Goal: Transaction & Acquisition: Purchase product/service

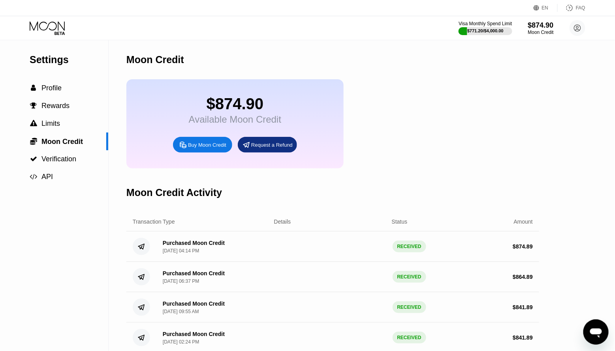
click at [47, 27] on icon at bounding box center [48, 28] width 37 height 14
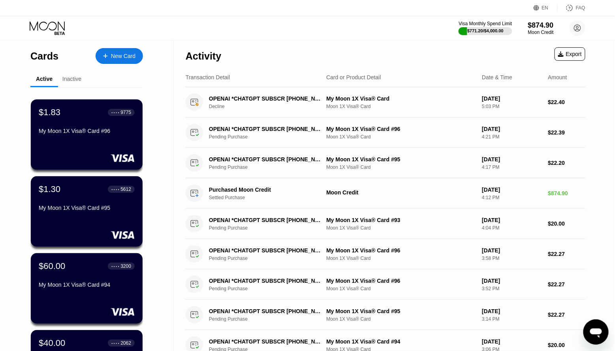
click at [104, 54] on icon at bounding box center [105, 56] width 5 height 6
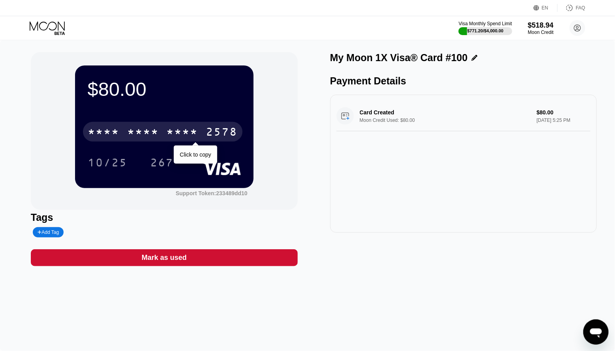
click at [153, 128] on div "* * * *" at bounding box center [143, 133] width 32 height 13
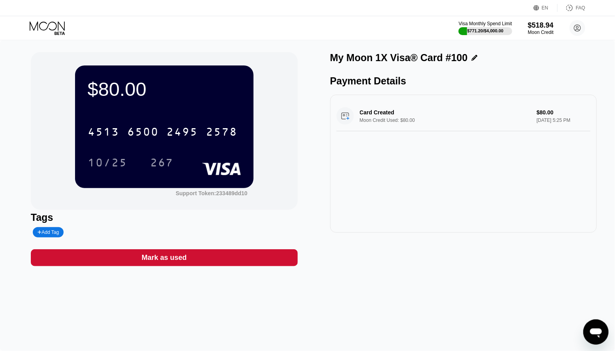
click at [54, 26] on icon at bounding box center [48, 28] width 37 height 14
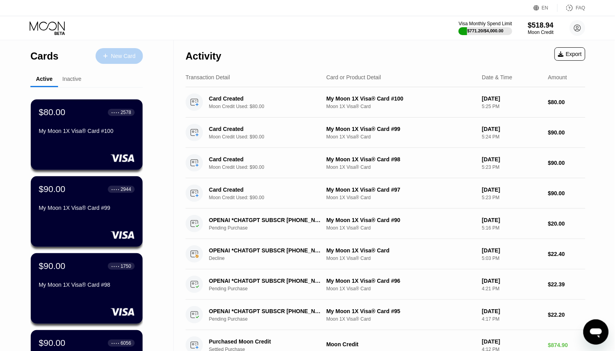
click at [112, 55] on div "New Card" at bounding box center [123, 56] width 24 height 7
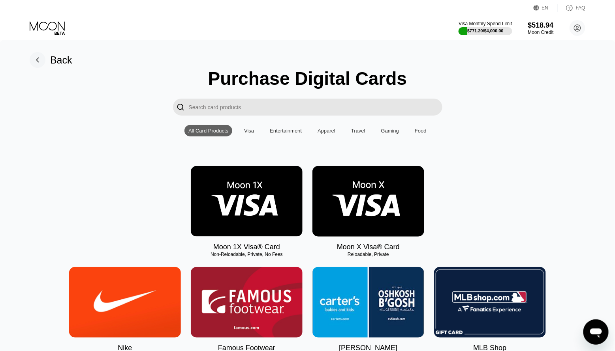
click at [212, 230] on img at bounding box center [247, 201] width 112 height 71
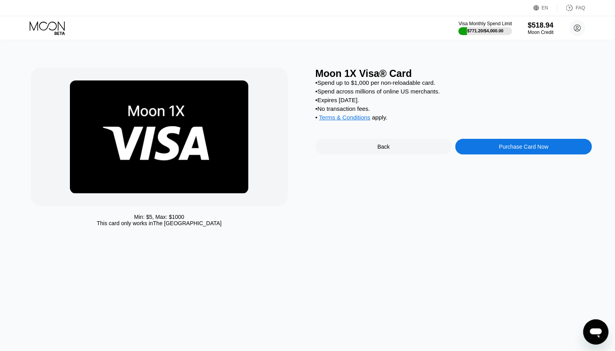
click at [485, 143] on div "Purchase Card Now" at bounding box center [523, 147] width 137 height 16
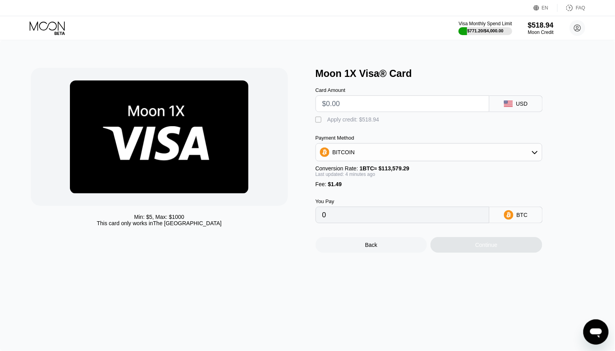
click at [350, 104] on input "text" at bounding box center [402, 104] width 160 height 16
type input "$8"
type input "0.00008359"
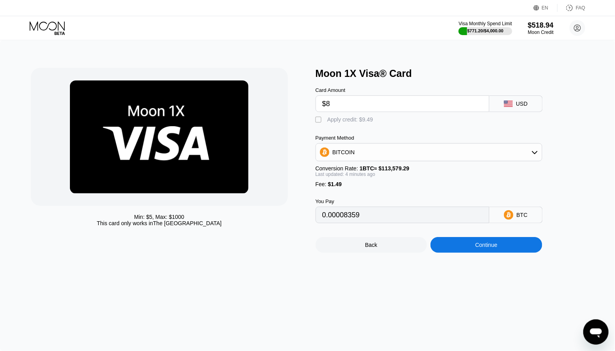
type input "$80"
type input "0.00071776"
type input "$80"
click at [341, 115] on div " Apply credit: $81.49" at bounding box center [441, 118] width 253 height 12
click at [341, 118] on div "Apply credit: $81.49" at bounding box center [351, 119] width 49 height 6
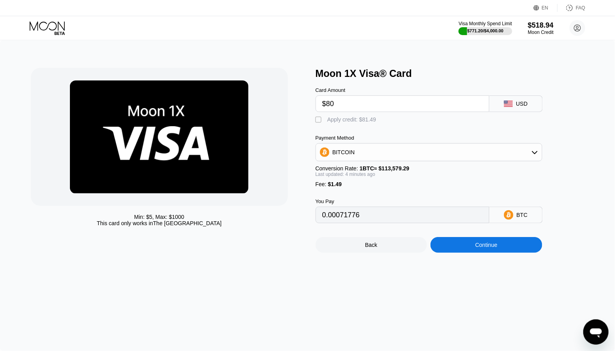
type input "0"
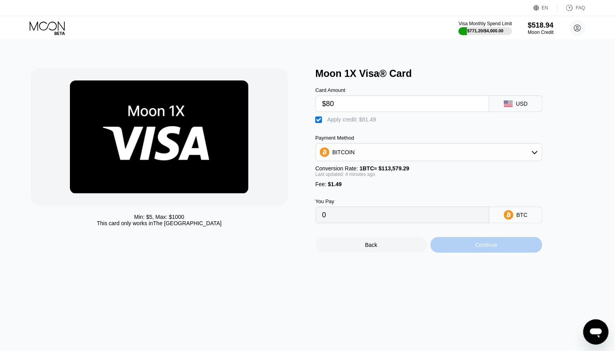
click at [488, 248] on div "Continue" at bounding box center [486, 245] width 22 height 6
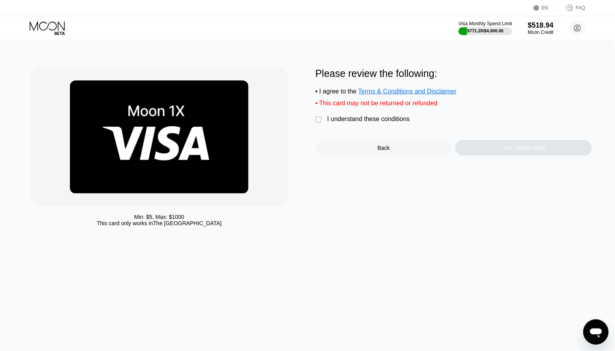
click at [374, 119] on div "I understand these conditions" at bounding box center [368, 119] width 83 height 7
click at [530, 151] on div "Yes, Create Card" at bounding box center [524, 148] width 42 height 6
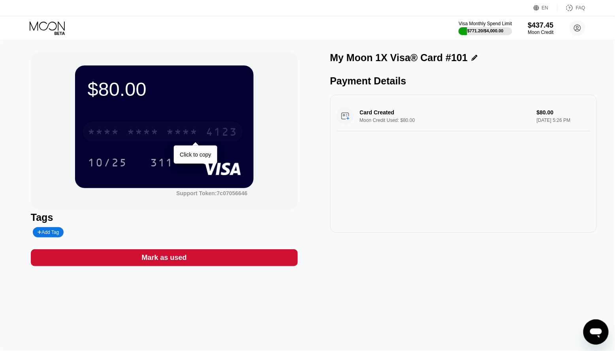
click at [165, 125] on div "* * * * * * * * * * * * 4123" at bounding box center [163, 132] width 160 height 20
click at [54, 35] on icon at bounding box center [48, 28] width 37 height 14
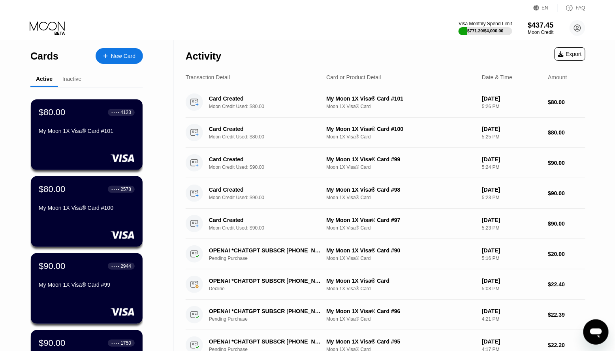
click at [107, 56] on icon at bounding box center [105, 56] width 4 height 4
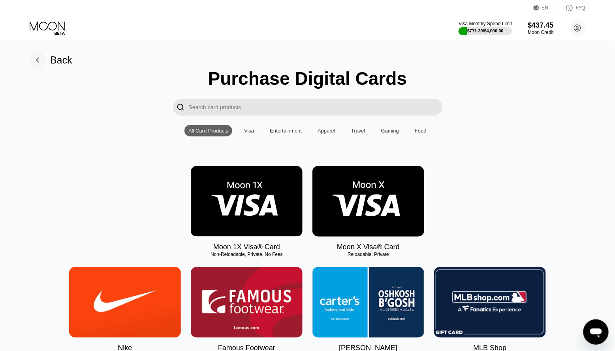
click at [227, 200] on img at bounding box center [247, 201] width 112 height 71
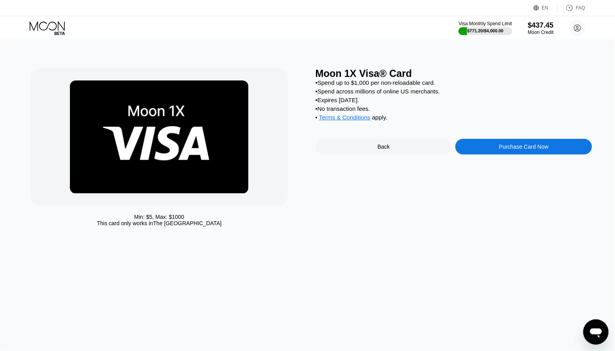
click at [509, 148] on div "Purchase Card Now" at bounding box center [523, 147] width 49 height 6
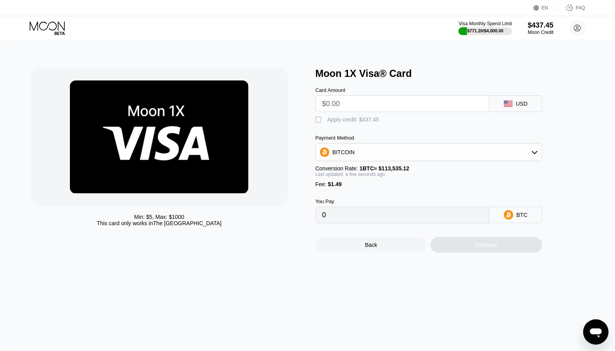
click at [368, 102] on input "text" at bounding box center [402, 104] width 160 height 16
type input "$8"
type input "0.00008359"
type input "$80"
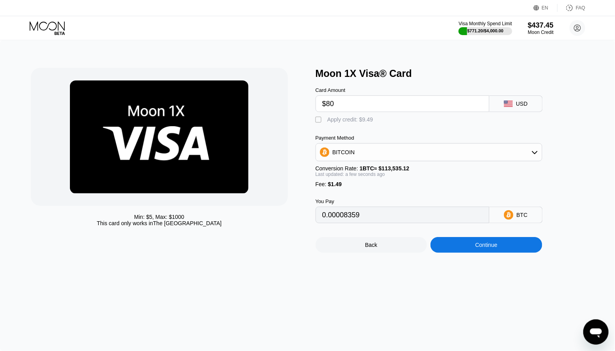
type input "0.00071776"
type input "$80"
click at [333, 120] on div "Apply credit: $81.49" at bounding box center [351, 119] width 49 height 6
type input "0"
click at [455, 252] on div "Continue" at bounding box center [486, 245] width 112 height 16
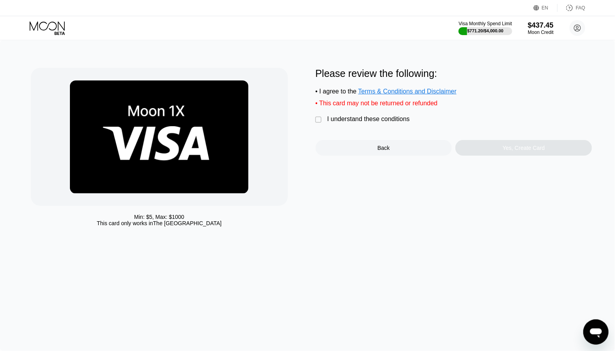
click at [349, 120] on div "I understand these conditions" at bounding box center [368, 119] width 83 height 7
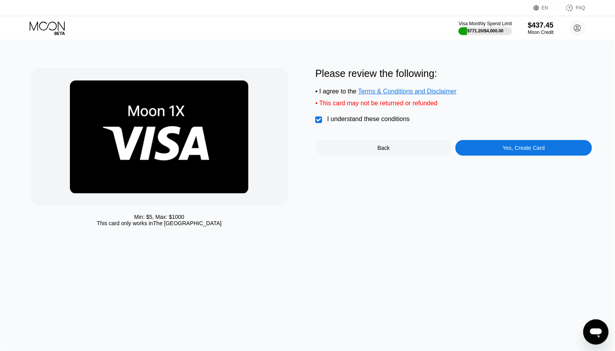
click at [494, 154] on div "Yes, Create Card" at bounding box center [523, 148] width 137 height 16
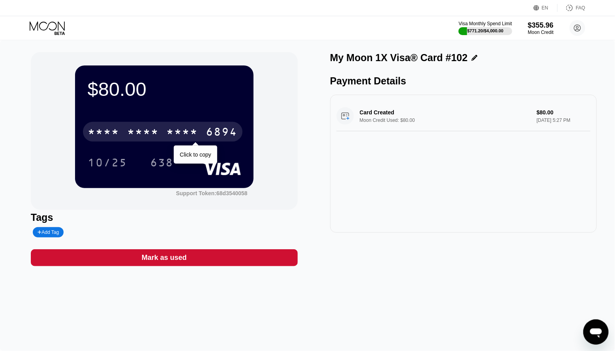
click at [154, 127] on div "* * * *" at bounding box center [143, 133] width 32 height 13
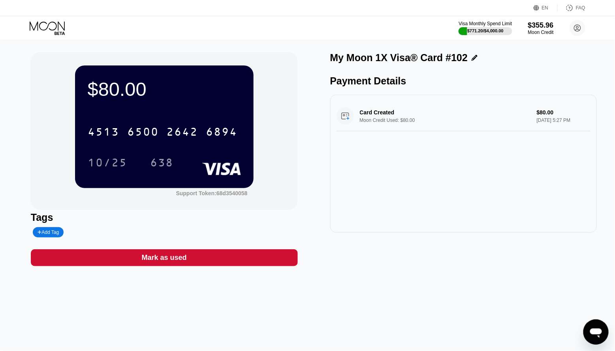
click at [41, 28] on icon at bounding box center [48, 28] width 37 height 14
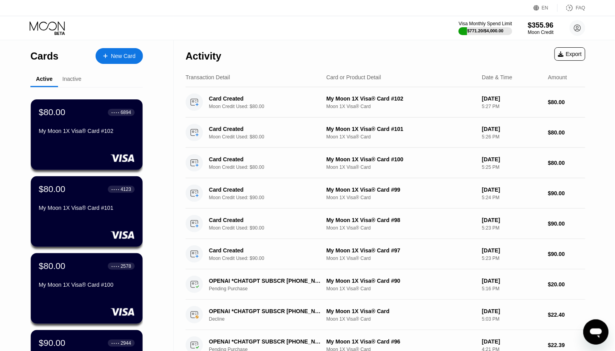
click at [125, 51] on div "New Card" at bounding box center [119, 56] width 47 height 16
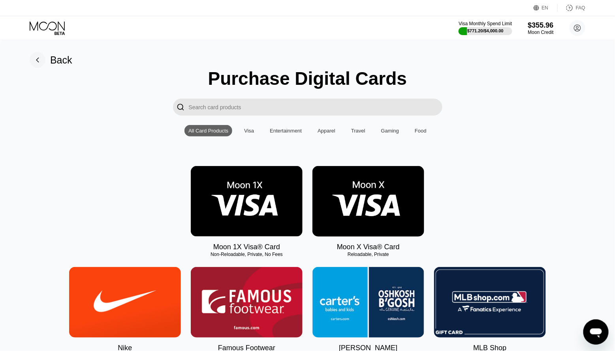
click at [265, 195] on img at bounding box center [247, 201] width 112 height 71
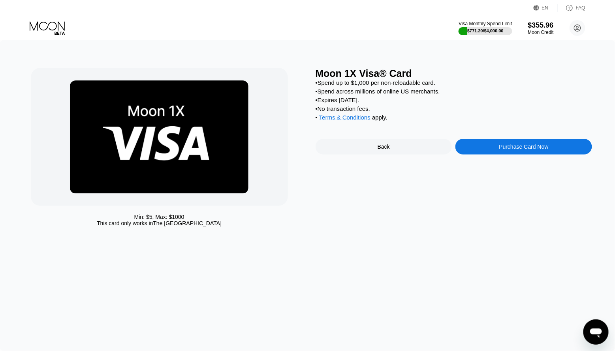
click at [499, 150] on div "Purchase Card Now" at bounding box center [523, 147] width 49 height 6
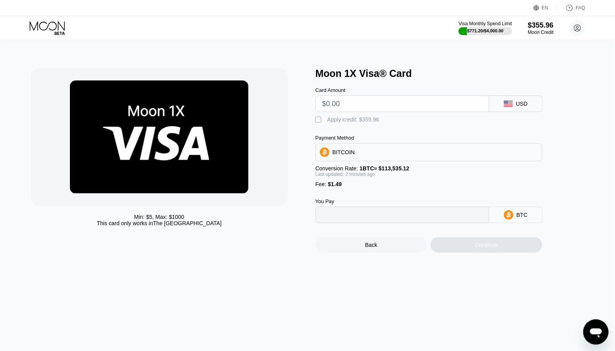
type input "0"
click at [337, 101] on input "text" at bounding box center [402, 104] width 160 height 16
type input "$8"
type input "0.00008359"
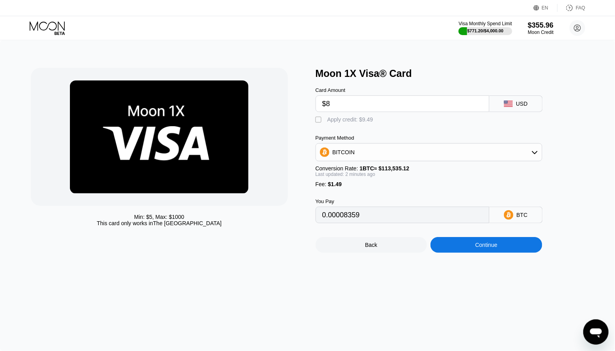
type input "$80"
type input "0.00071776"
type input "$80"
click at [334, 119] on div "Apply credit: $81.49" at bounding box center [351, 119] width 49 height 6
type input "0"
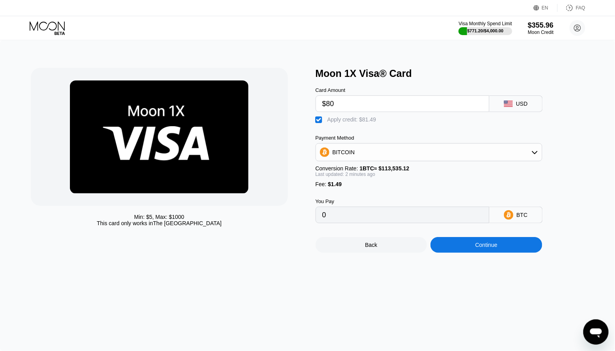
click at [475, 244] on div "Continue" at bounding box center [486, 245] width 22 height 6
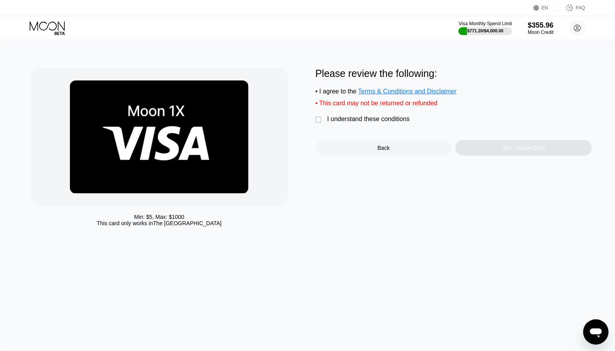
click at [364, 119] on div "I understand these conditions" at bounding box center [368, 119] width 83 height 7
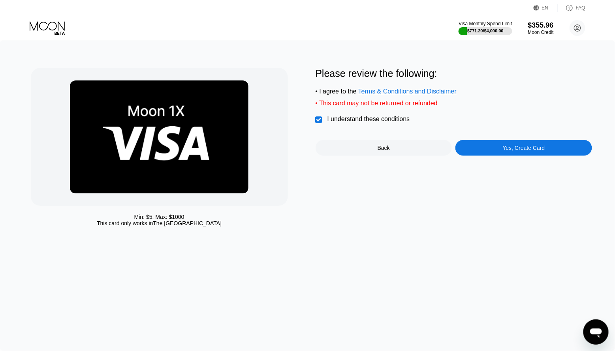
click at [544, 156] on div "Yes, Create Card" at bounding box center [523, 148] width 137 height 16
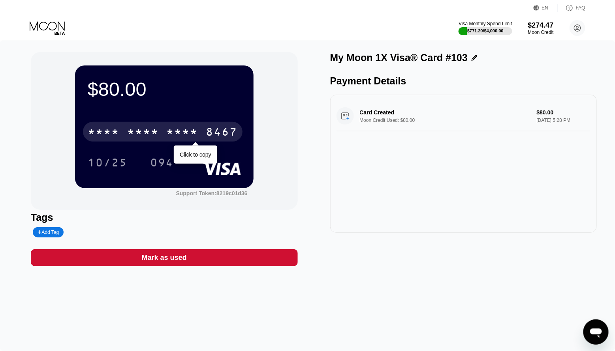
click at [181, 123] on div "* * * * * * * * * * * * 8467" at bounding box center [163, 132] width 160 height 20
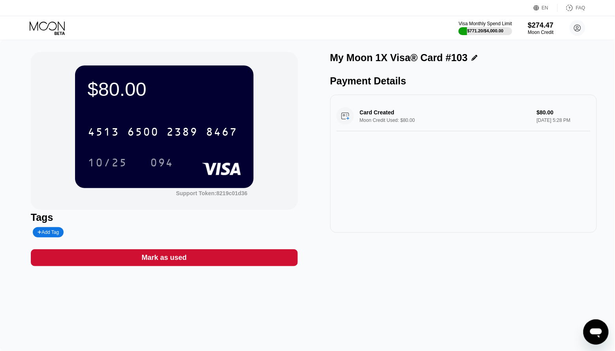
click at [54, 26] on icon at bounding box center [48, 28] width 37 height 14
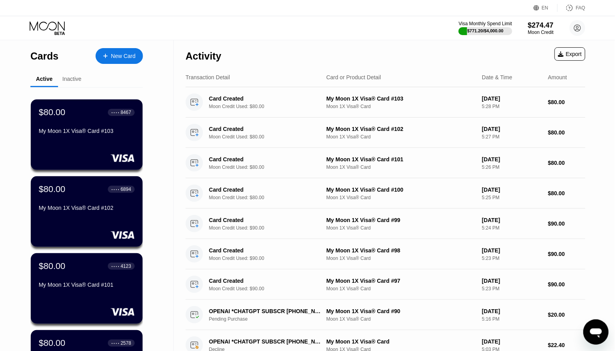
click at [126, 53] on div "New Card" at bounding box center [123, 56] width 24 height 7
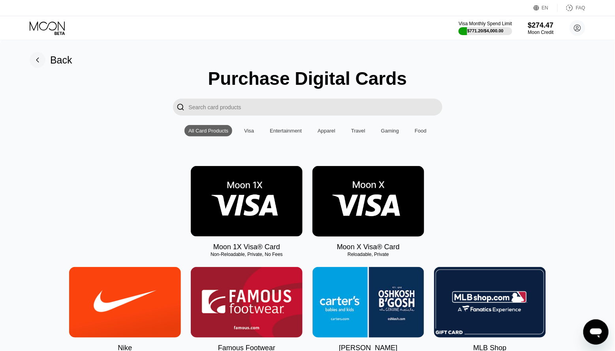
click at [257, 188] on img at bounding box center [247, 201] width 112 height 71
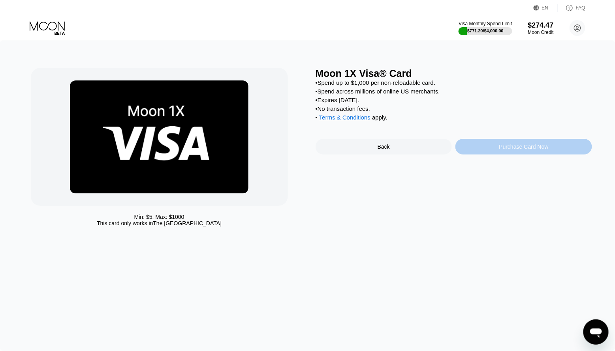
click at [503, 148] on div "Purchase Card Now" at bounding box center [523, 147] width 49 height 6
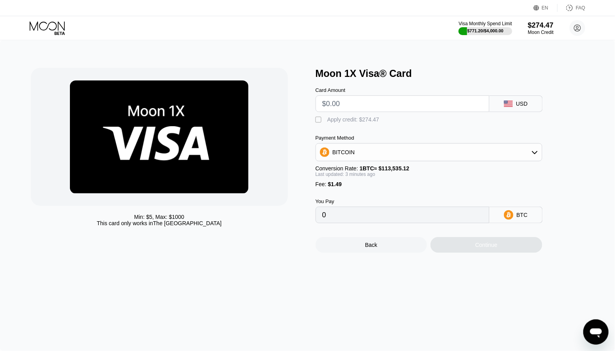
click at [375, 102] on input "text" at bounding box center [402, 104] width 160 height 16
type input "$9"
type input "0.00009240"
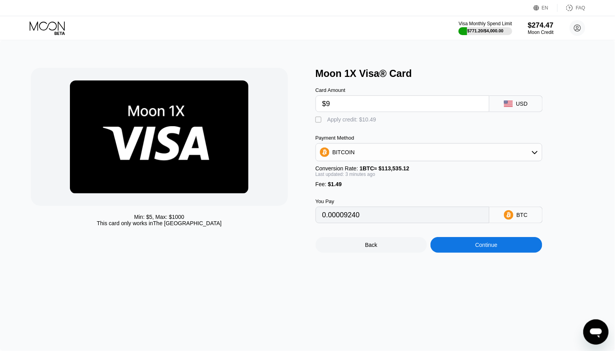
type input "$90"
type input "0.00080583"
type input "$90"
click at [338, 121] on div "Apply credit: $91.49" at bounding box center [351, 119] width 49 height 6
type input "0"
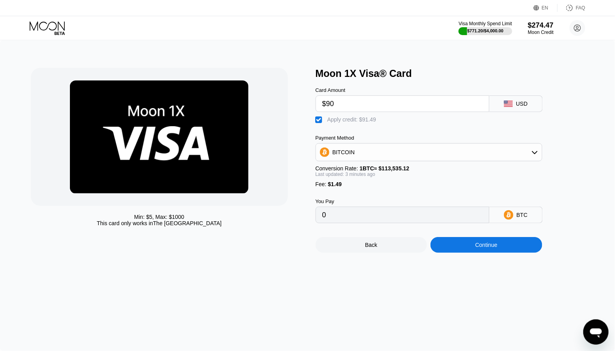
click at [477, 242] on div "Continue" at bounding box center [486, 245] width 112 height 16
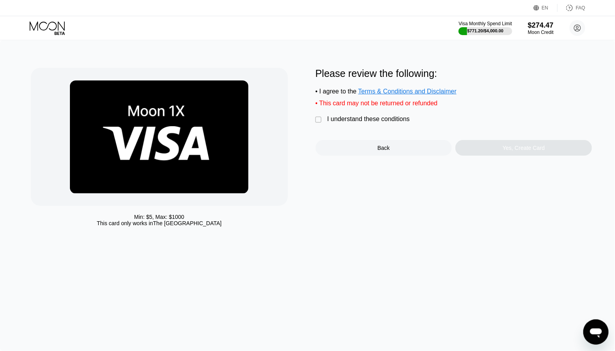
click at [398, 114] on div "Please review the following: • I agree to the Terms & Conditions and Disclaimer…" at bounding box center [453, 112] width 277 height 88
click at [398, 117] on div "I understand these conditions" at bounding box center [368, 119] width 83 height 7
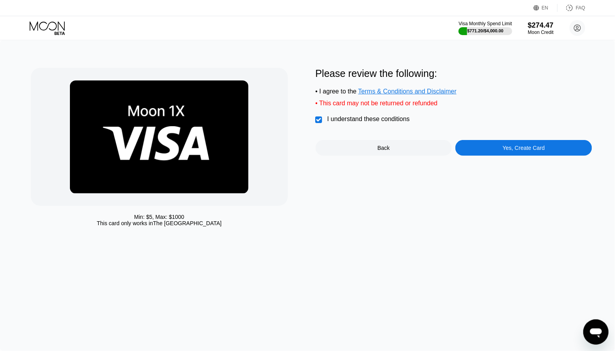
click at [483, 151] on div "Yes, Create Card" at bounding box center [523, 148] width 137 height 16
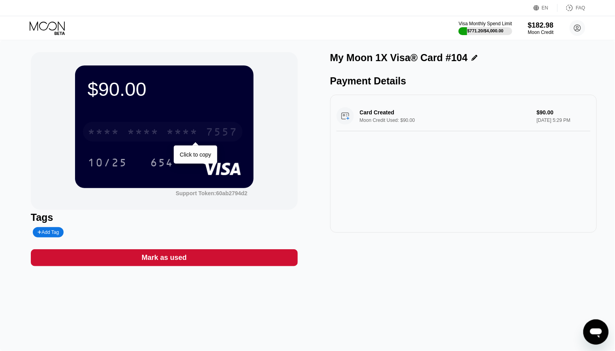
click at [187, 128] on div "* * * *" at bounding box center [183, 133] width 32 height 13
click at [35, 28] on icon at bounding box center [47, 25] width 35 height 9
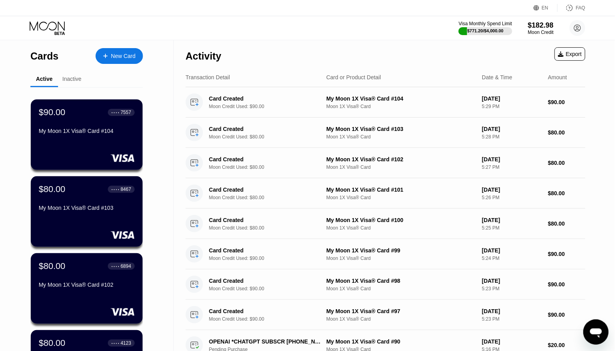
click at [124, 51] on div "New Card" at bounding box center [119, 56] width 47 height 16
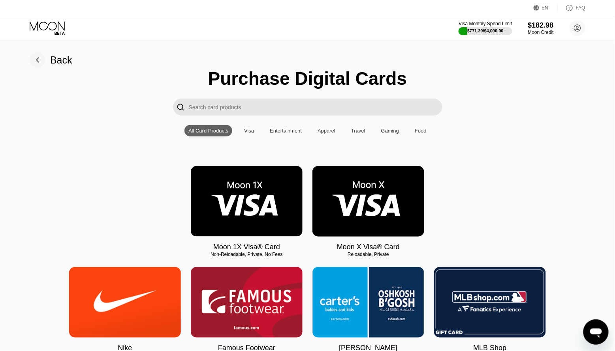
click at [241, 192] on img at bounding box center [247, 201] width 112 height 71
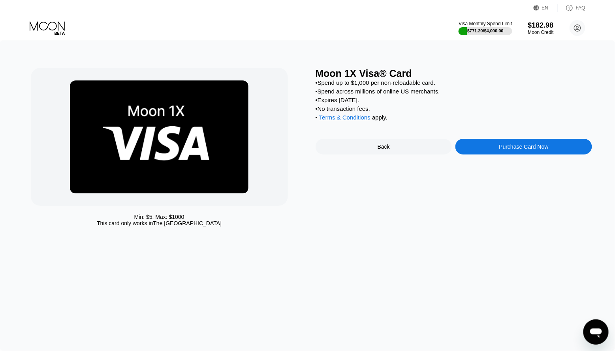
click at [495, 148] on div "Purchase Card Now" at bounding box center [523, 147] width 137 height 16
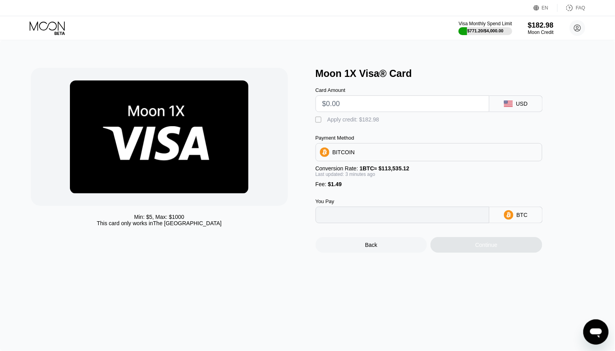
type input "0"
click at [347, 107] on input "text" at bounding box center [402, 104] width 160 height 16
type input "$9"
type input "0.00009275"
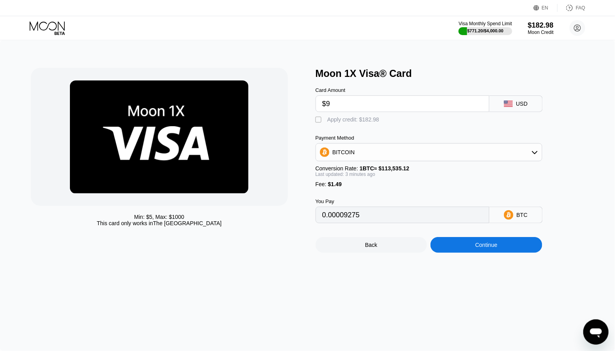
type input "$90"
type input "0.00080885"
type input "$90"
click at [327, 124] on div " Apply credit: $91.49" at bounding box center [347, 120] width 65 height 8
type input "0"
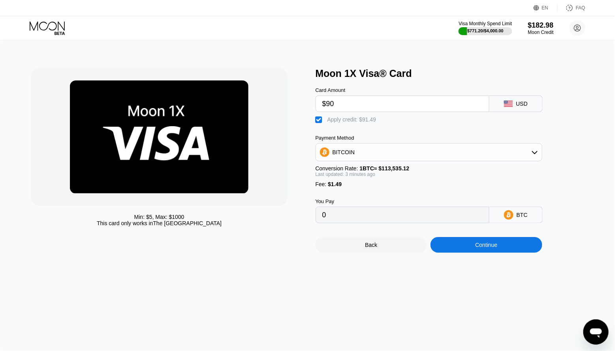
click at [472, 248] on div "Continue" at bounding box center [486, 245] width 112 height 16
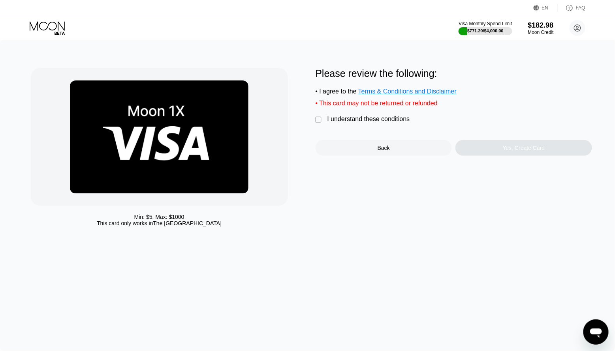
click at [338, 120] on div "I understand these conditions" at bounding box center [368, 119] width 83 height 7
click at [515, 151] on div "Yes, Create Card" at bounding box center [524, 148] width 42 height 6
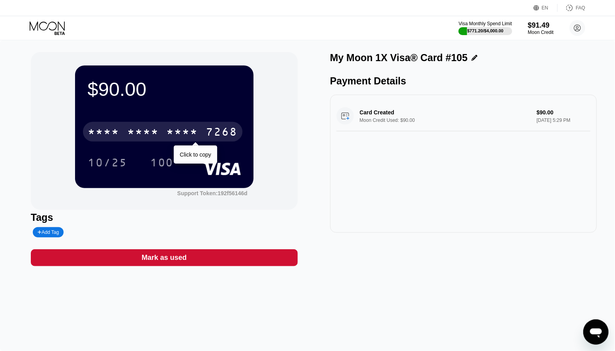
click at [188, 129] on div "* * * *" at bounding box center [183, 133] width 32 height 13
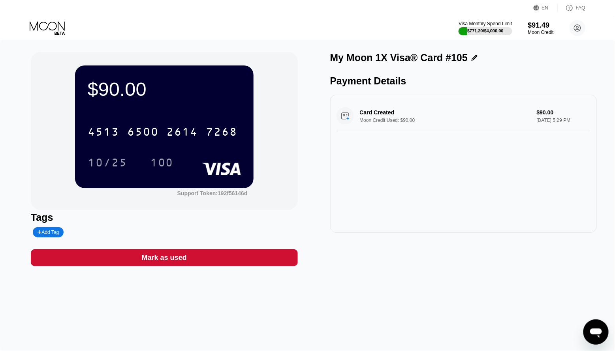
click at [41, 30] on icon at bounding box center [48, 28] width 37 height 14
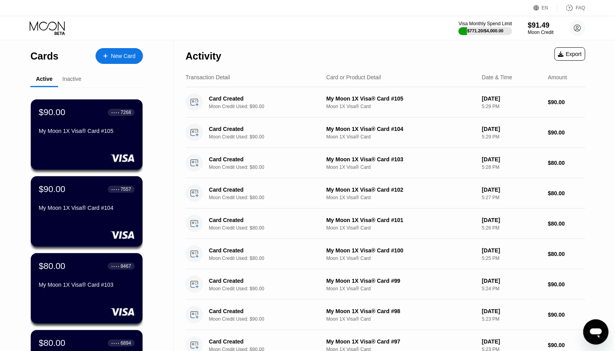
click at [125, 58] on div "New Card" at bounding box center [123, 56] width 24 height 7
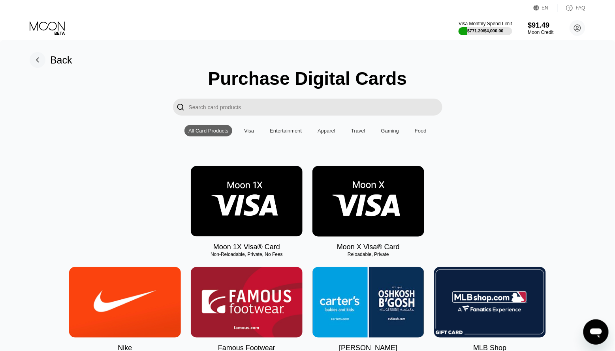
click at [225, 184] on img at bounding box center [247, 201] width 112 height 71
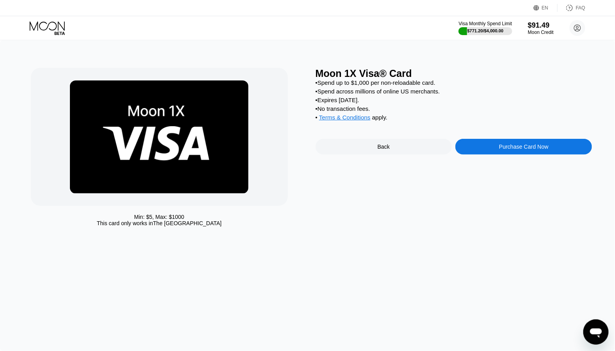
click at [533, 152] on div "Purchase Card Now" at bounding box center [523, 147] width 137 height 16
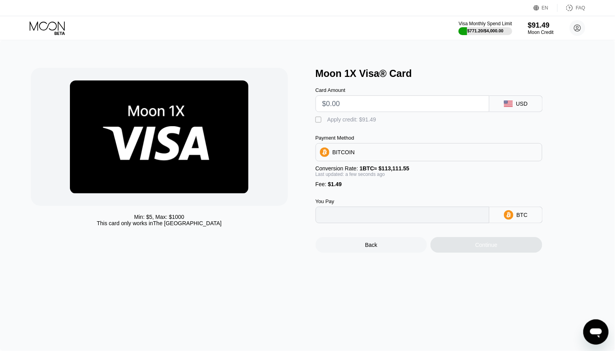
type input "0"
click at [375, 103] on input "text" at bounding box center [402, 104] width 160 height 16
type input "$9"
type input "0.00009275"
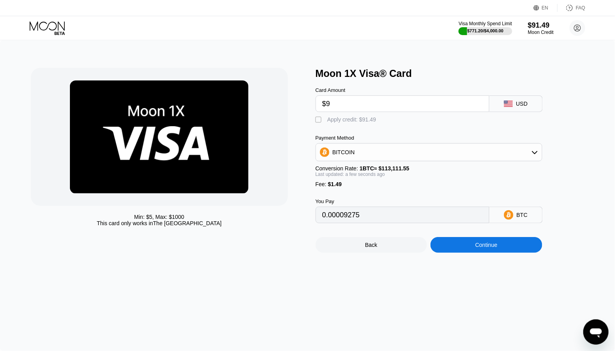
type input "$90"
type input "0.00080885"
type input "$90"
click at [343, 125] on div "Card Amount $90 USD  Apply credit: $91.49 Payment Method BITCOIN Conversion Ra…" at bounding box center [441, 151] width 253 height 144
click at [343, 122] on div "Apply credit: $91.49" at bounding box center [351, 119] width 49 height 6
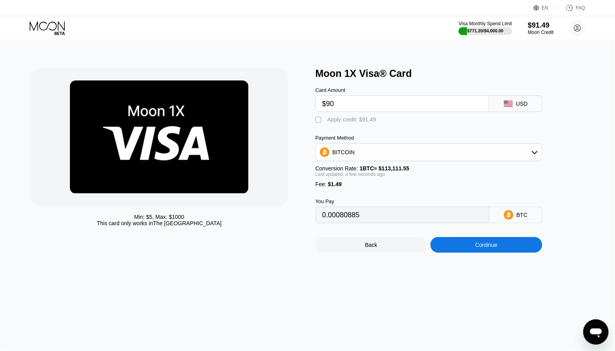
type input "0"
click at [451, 247] on div "Continue" at bounding box center [486, 245] width 112 height 16
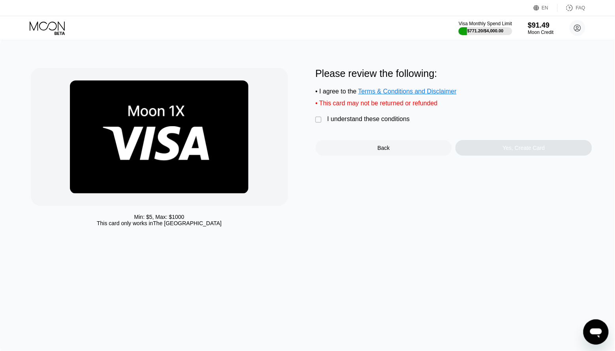
click at [357, 115] on div "Please review the following: • I agree to the Terms & Conditions and Disclaimer…" at bounding box center [453, 112] width 277 height 88
click at [357, 120] on div "I understand these conditions" at bounding box center [368, 119] width 83 height 7
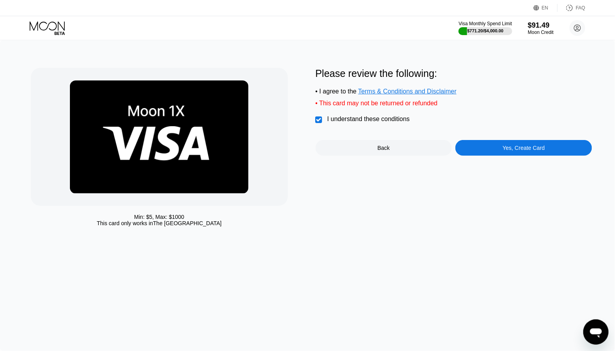
click at [515, 148] on div "Yes, Create Card" at bounding box center [524, 148] width 42 height 6
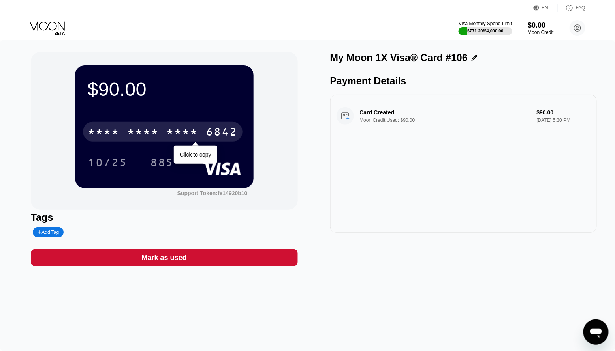
click at [186, 133] on div "* * * *" at bounding box center [183, 133] width 32 height 13
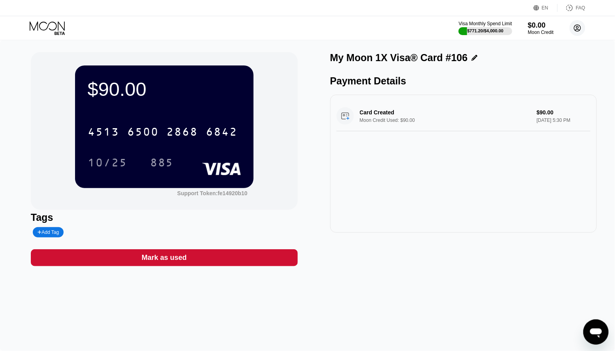
click at [583, 24] on circle at bounding box center [577, 28] width 16 height 16
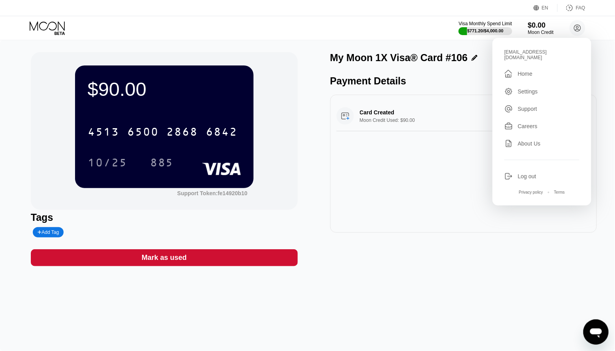
click at [537, 50] on div "[EMAIL_ADDRESS][DOMAIN_NAME]" at bounding box center [541, 54] width 75 height 11
copy div "[EMAIL_ADDRESS][DOMAIN_NAME] "
